Goal: Transaction & Acquisition: Purchase product/service

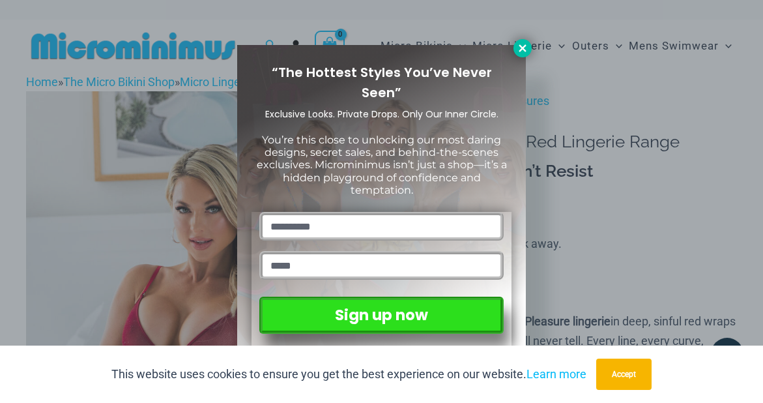
click at [523, 48] on icon at bounding box center [522, 47] width 7 height 7
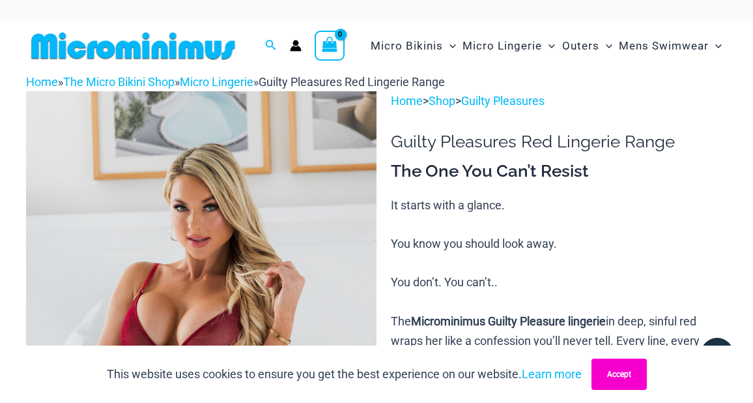
click at [629, 380] on button "Accept" at bounding box center [619, 373] width 55 height 31
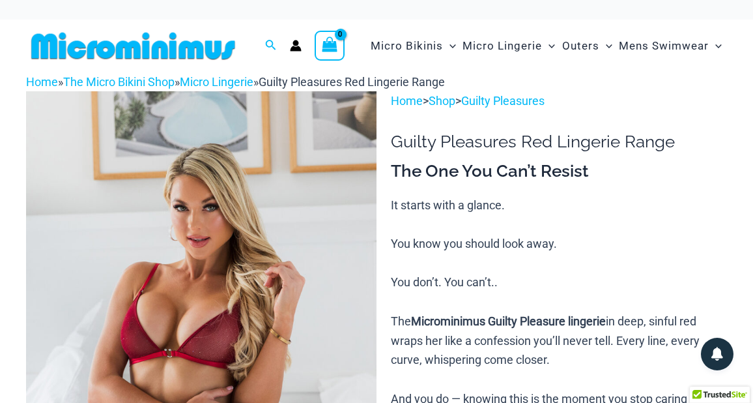
click at [204, 323] on img at bounding box center [201, 354] width 351 height 526
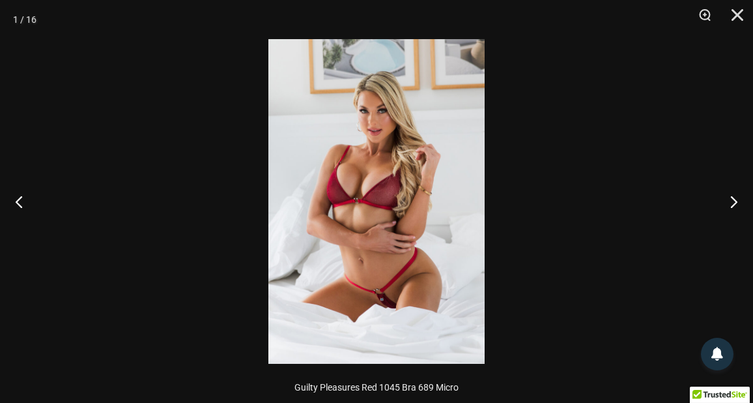
click at [390, 304] on img at bounding box center [376, 201] width 216 height 325
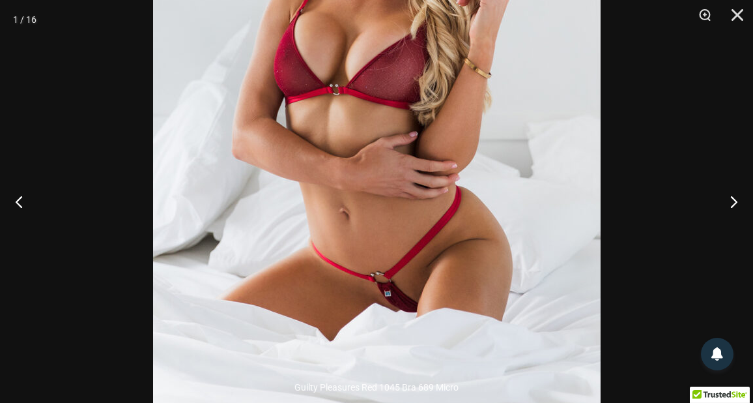
click at [463, 220] on img at bounding box center [377, 91] width 448 height 671
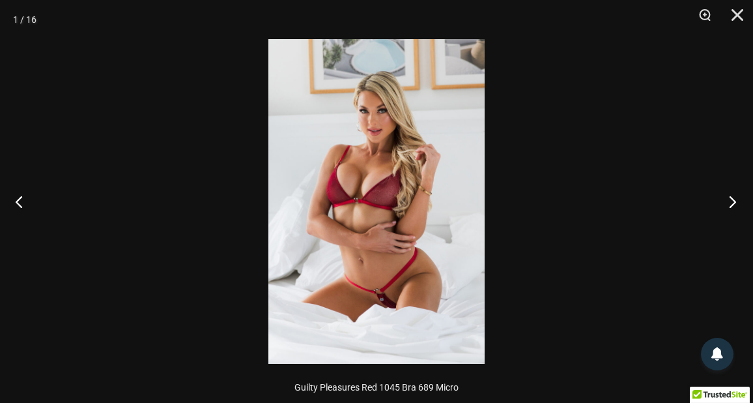
click at [732, 205] on button "Next" at bounding box center [728, 201] width 49 height 65
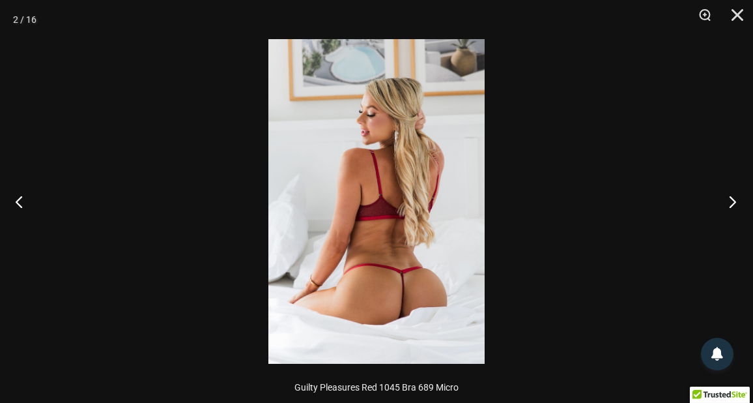
click at [732, 205] on button "Next" at bounding box center [728, 201] width 49 height 65
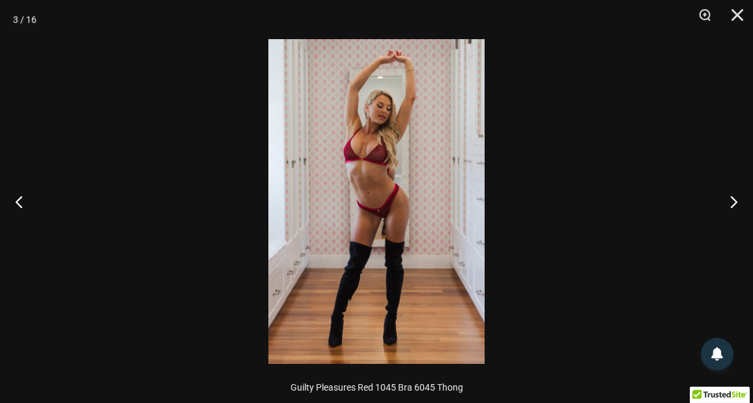
click at [372, 205] on img at bounding box center [376, 201] width 216 height 325
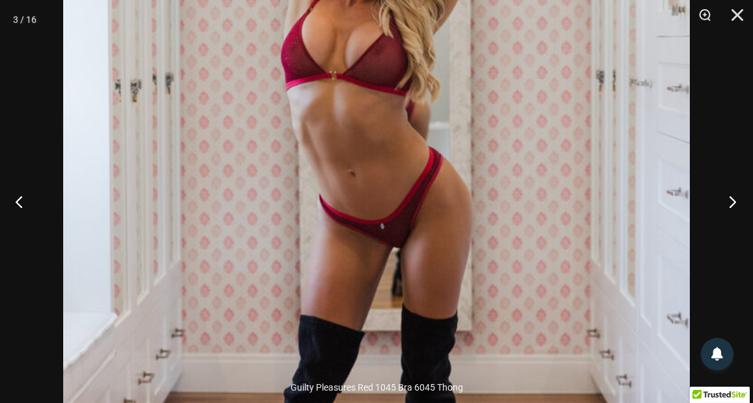
click at [728, 201] on button "Next" at bounding box center [728, 201] width 49 height 65
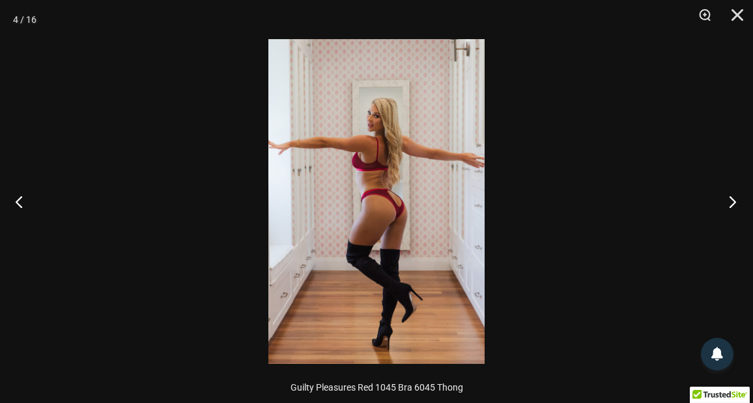
click at [734, 203] on button "Next" at bounding box center [728, 201] width 49 height 65
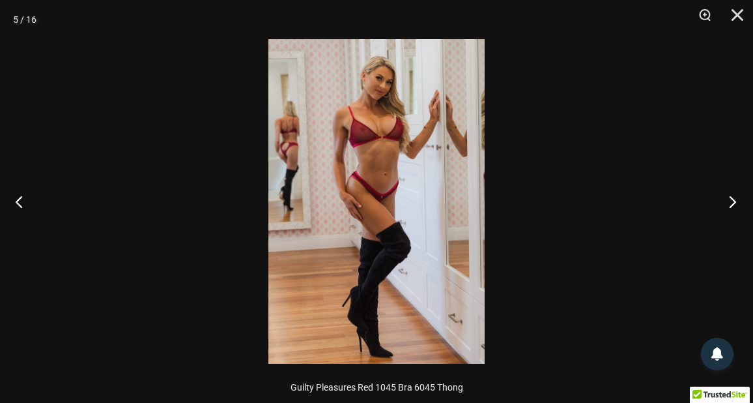
click at [734, 203] on button "Next" at bounding box center [728, 201] width 49 height 65
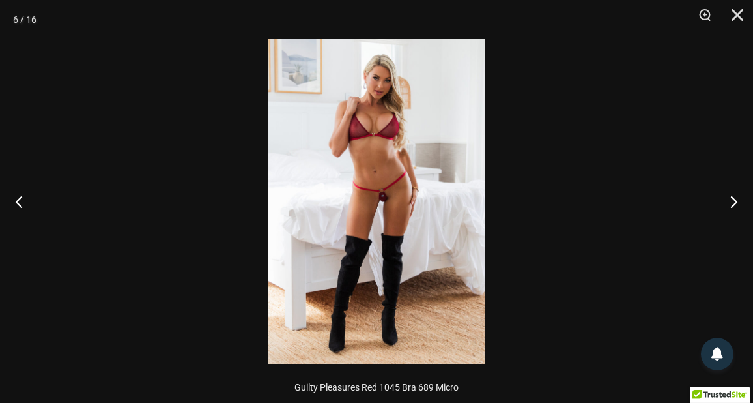
click at [382, 141] on img at bounding box center [376, 201] width 216 height 325
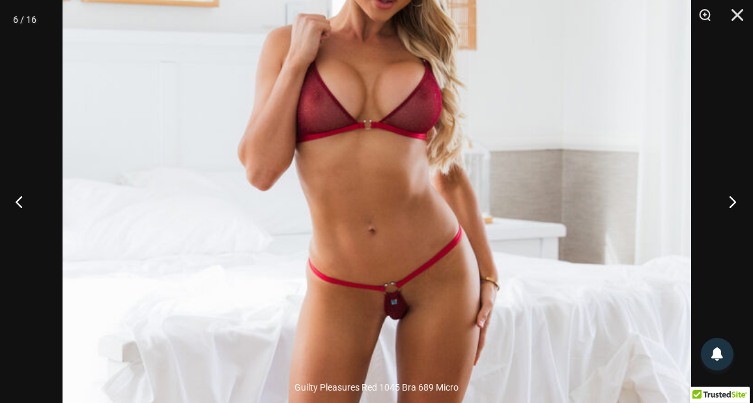
click at [731, 200] on button "Next" at bounding box center [728, 201] width 49 height 65
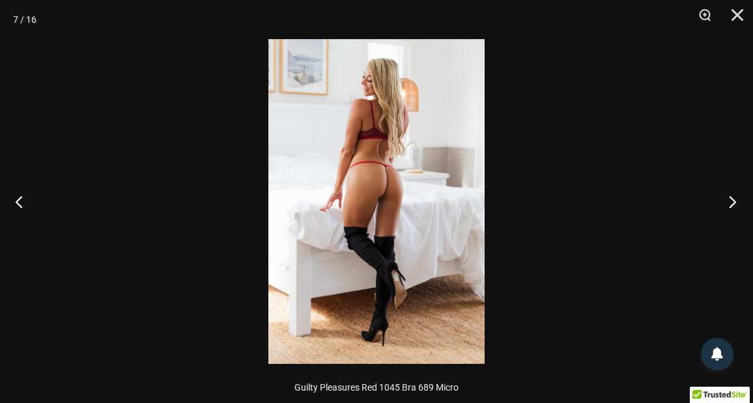
click at [731, 198] on button "Next" at bounding box center [728, 201] width 49 height 65
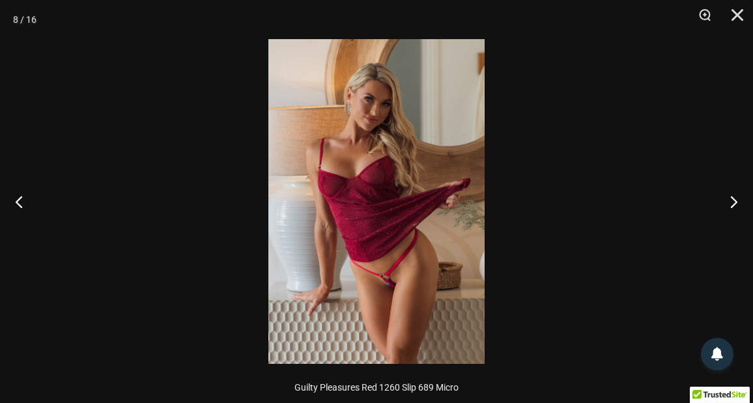
click at [388, 282] on img at bounding box center [376, 201] width 216 height 325
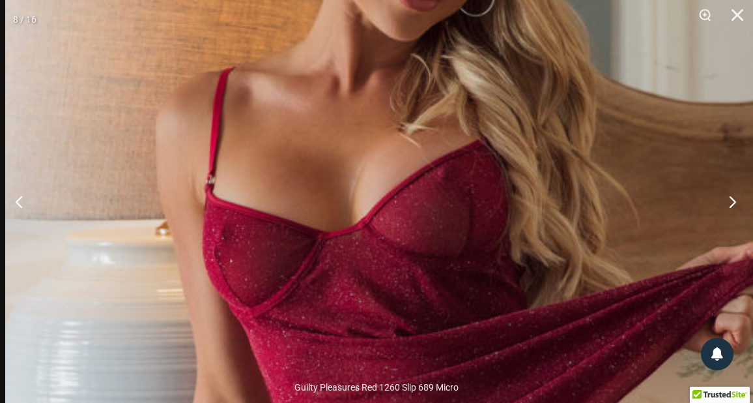
click at [733, 201] on button "Next" at bounding box center [728, 201] width 49 height 65
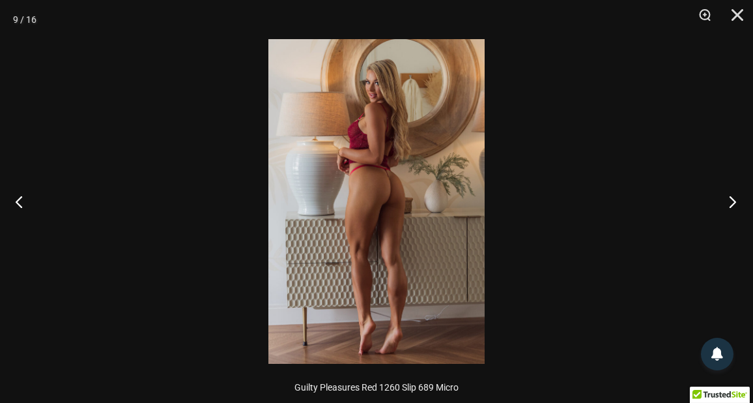
click at [733, 201] on button "Next" at bounding box center [728, 201] width 49 height 65
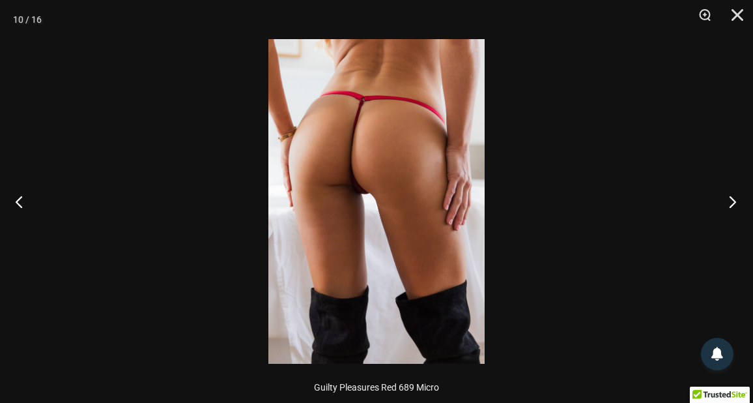
click at [733, 201] on button "Next" at bounding box center [728, 201] width 49 height 65
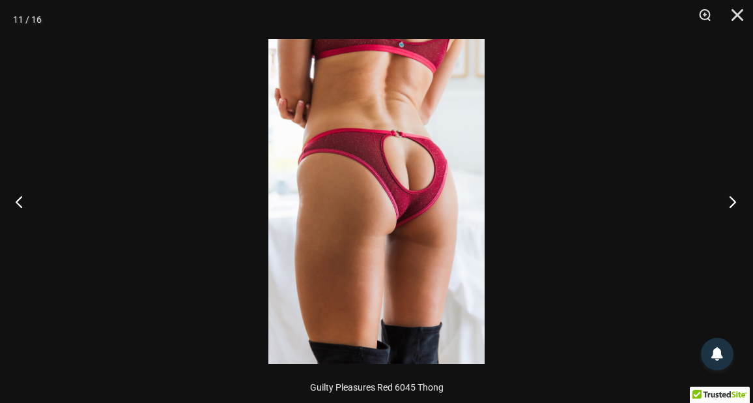
click at [733, 201] on button "Next" at bounding box center [728, 201] width 49 height 65
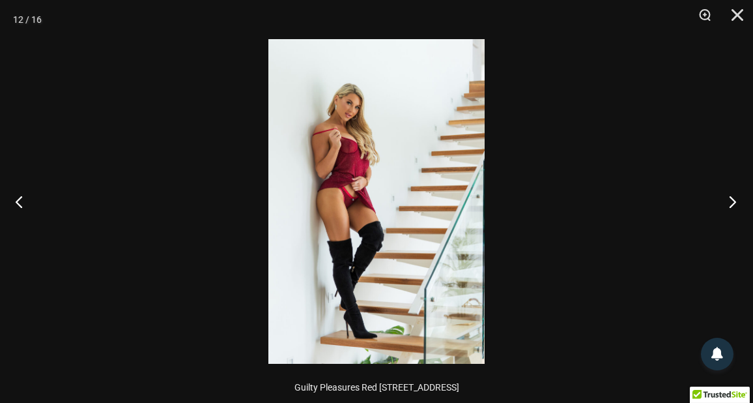
click at [733, 201] on button "Next" at bounding box center [728, 201] width 49 height 65
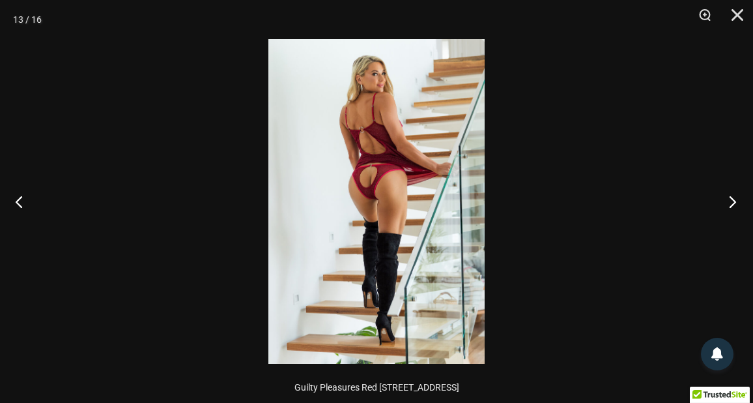
click at [733, 201] on button "Next" at bounding box center [728, 201] width 49 height 65
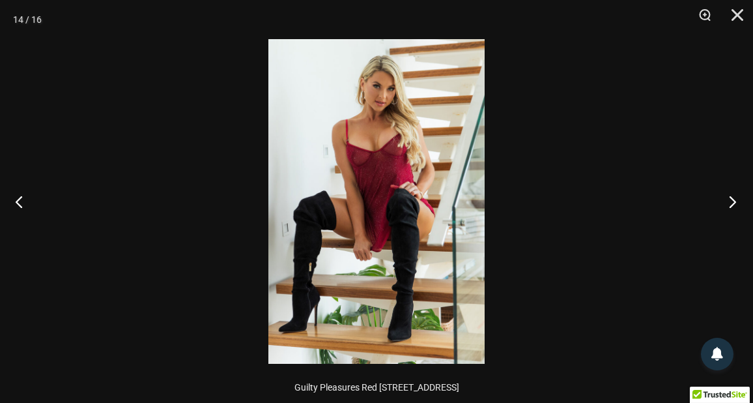
click at [734, 202] on button "Next" at bounding box center [728, 201] width 49 height 65
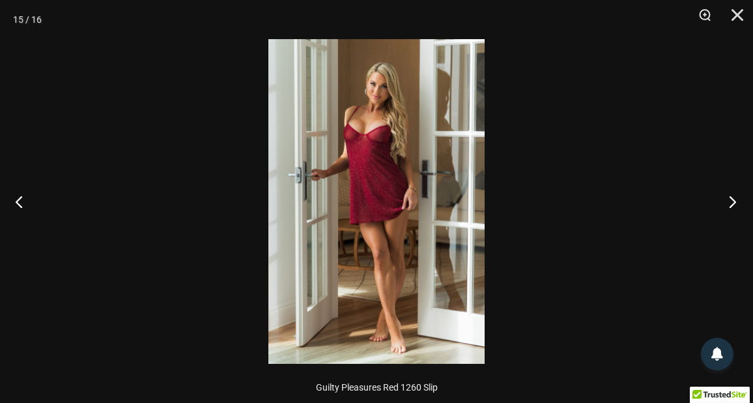
click at [734, 202] on button "Next" at bounding box center [728, 201] width 49 height 65
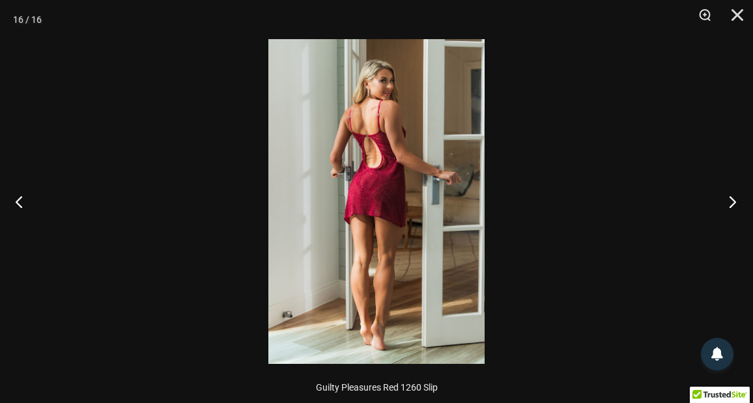
click at [734, 202] on button "Next" at bounding box center [728, 201] width 49 height 65
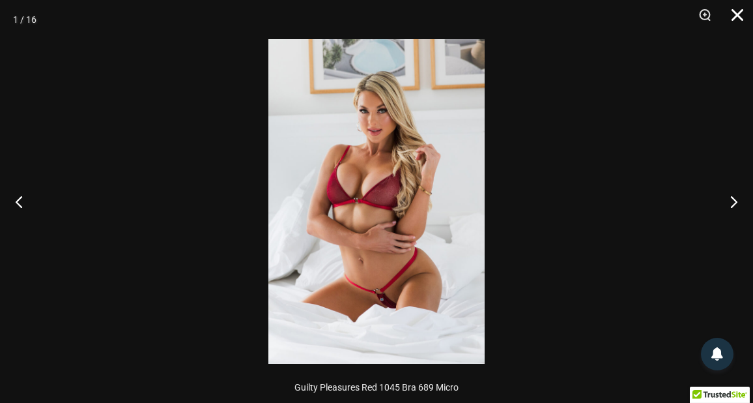
click at [737, 14] on button "Close" at bounding box center [733, 19] width 33 height 39
